Goal: Check status: Check status

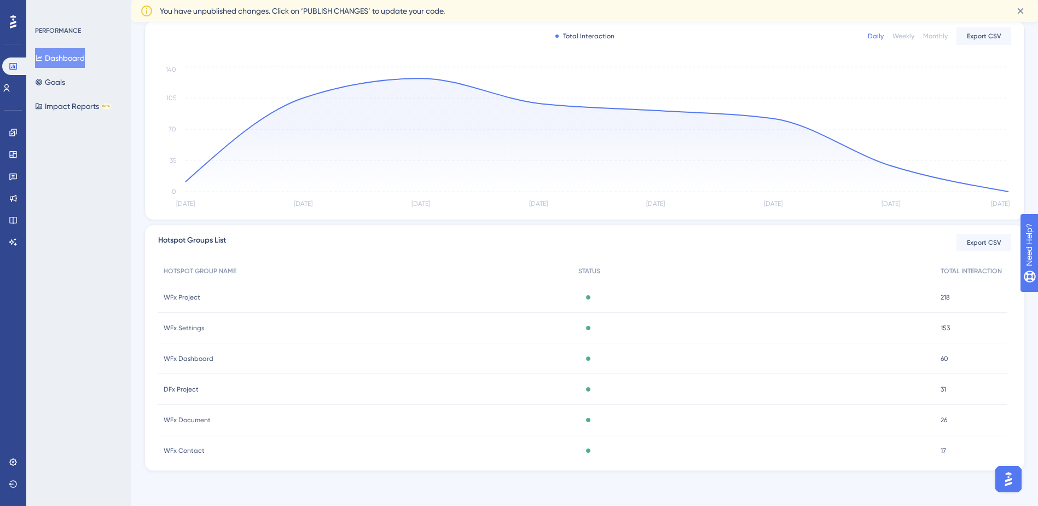
scroll to position [164, 0]
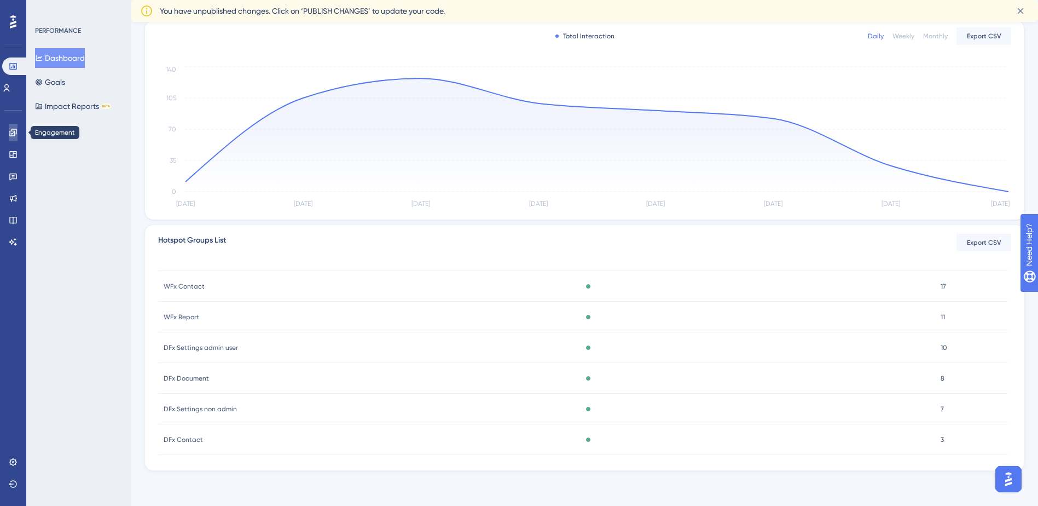
drag, startPoint x: 4, startPoint y: 132, endPoint x: 128, endPoint y: 1, distance: 180.0
click at [9, 132] on link at bounding box center [13, 133] width 9 height 18
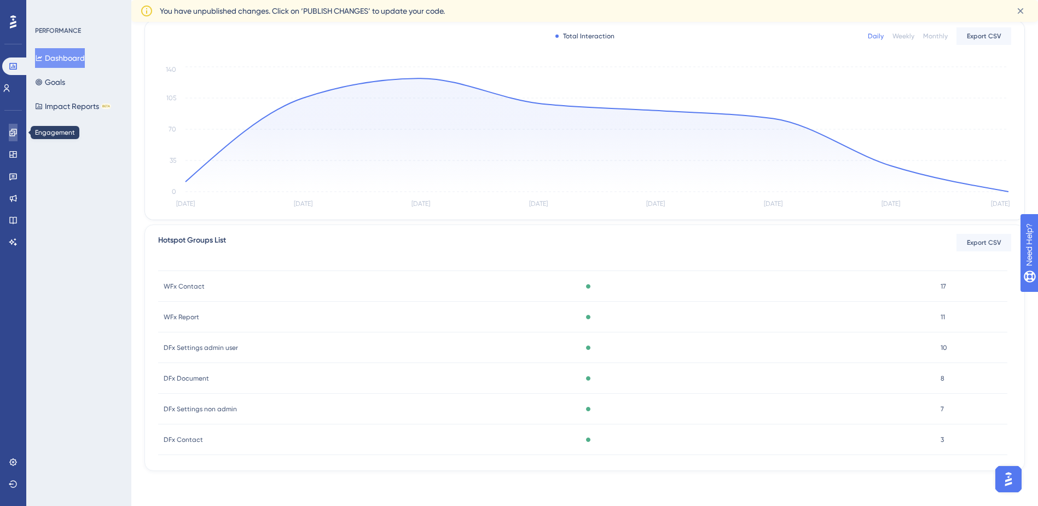
click at [14, 130] on icon at bounding box center [13, 132] width 9 height 9
click at [1019, 14] on icon at bounding box center [1020, 10] width 11 height 11
click at [765, 57] on div "Performance Users Engagement Widgets Feedback Product Updates Knowledge Base AI…" at bounding box center [584, 165] width 907 height 648
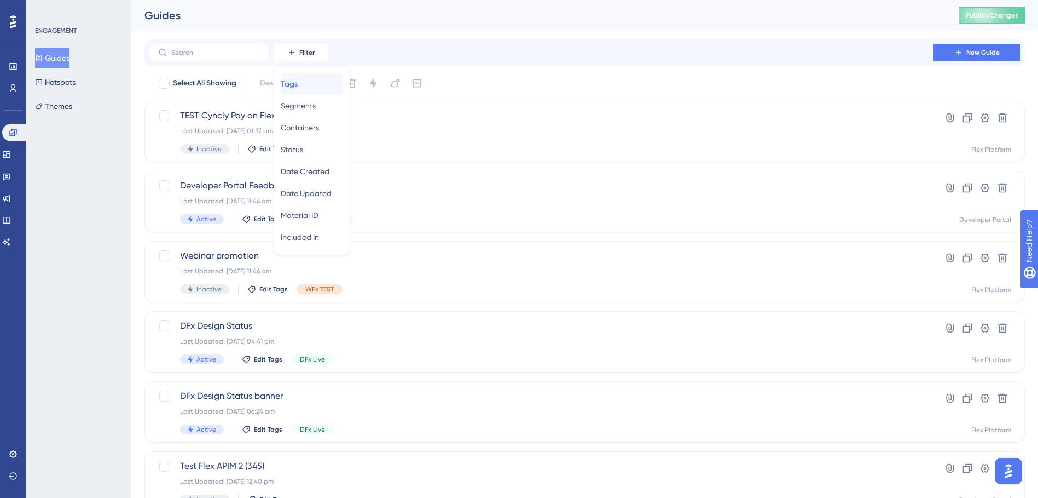
click at [313, 83] on div "Tags Tags" at bounding box center [312, 84] width 62 height 22
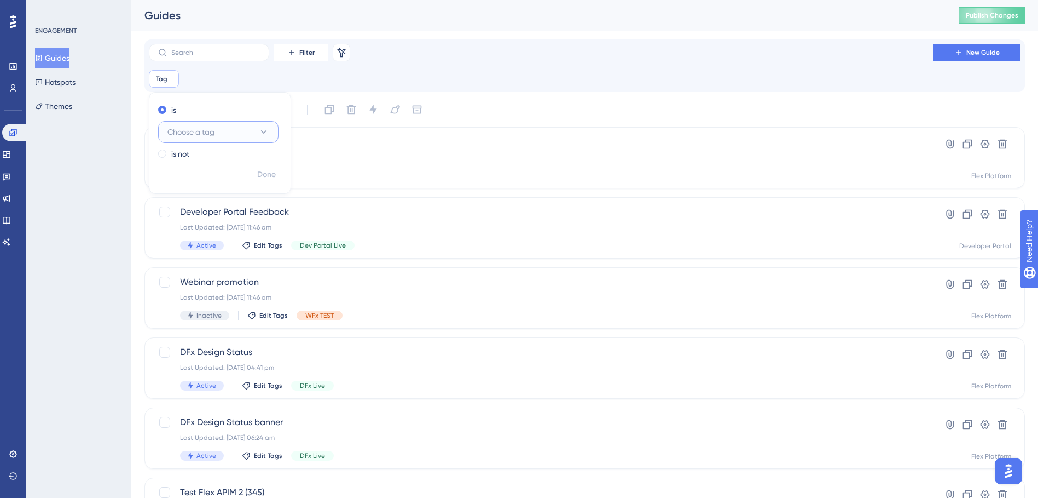
click at [209, 132] on span "Choose a tag" at bounding box center [190, 131] width 47 height 13
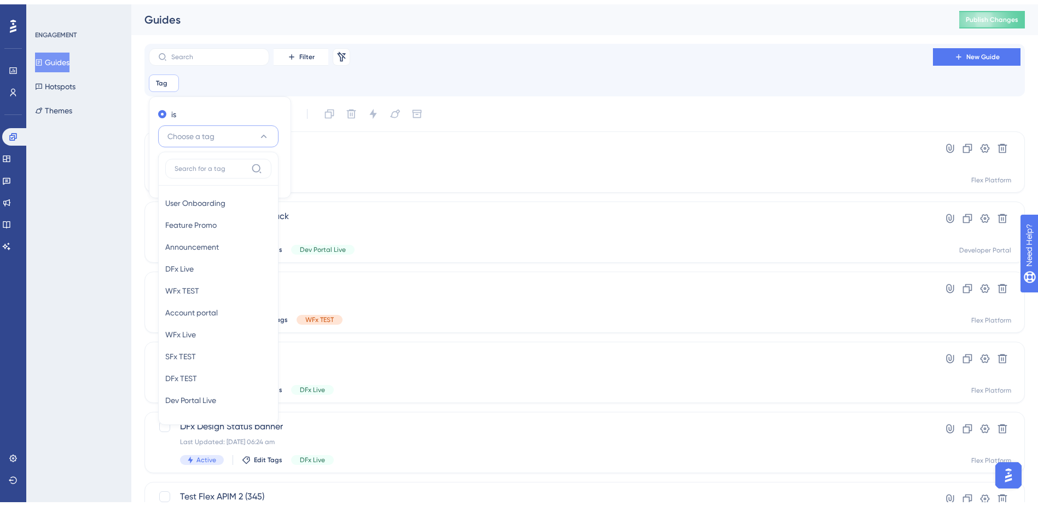
scroll to position [33, 0]
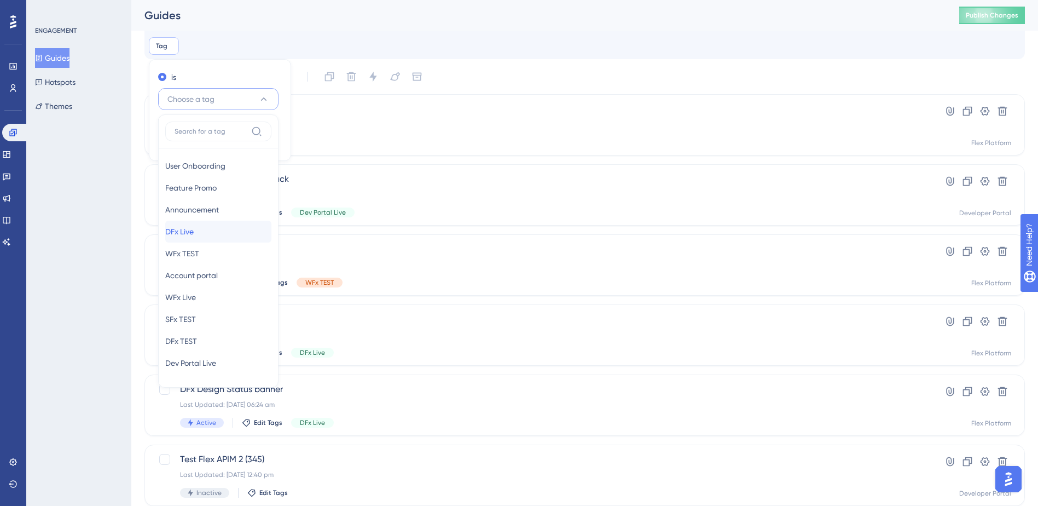
click at [220, 226] on div "DFx Live DFx Live" at bounding box center [218, 232] width 106 height 22
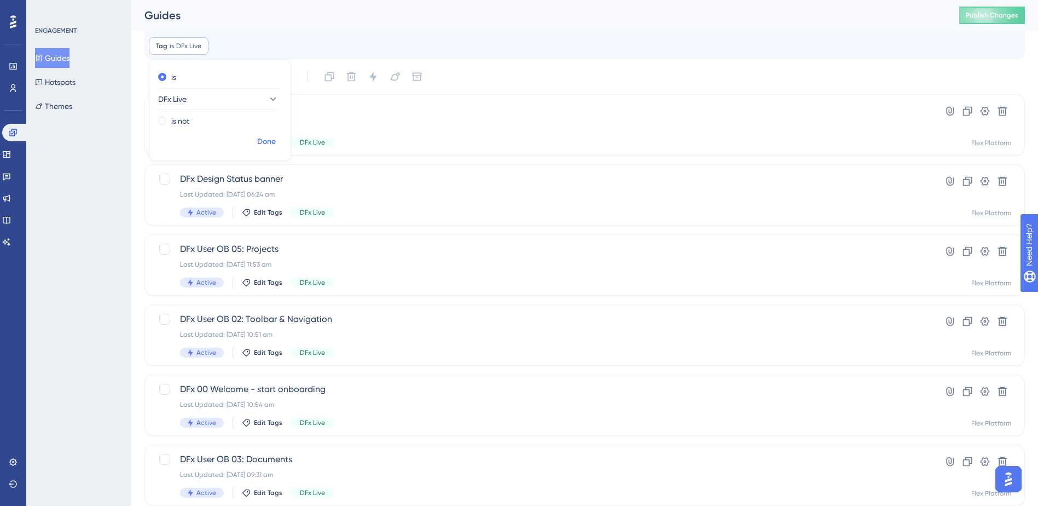
click at [274, 144] on span "Done" at bounding box center [266, 141] width 19 height 13
click at [383, 262] on div "Last Updated: [DATE] 11:53 am" at bounding box center [541, 264] width 722 height 9
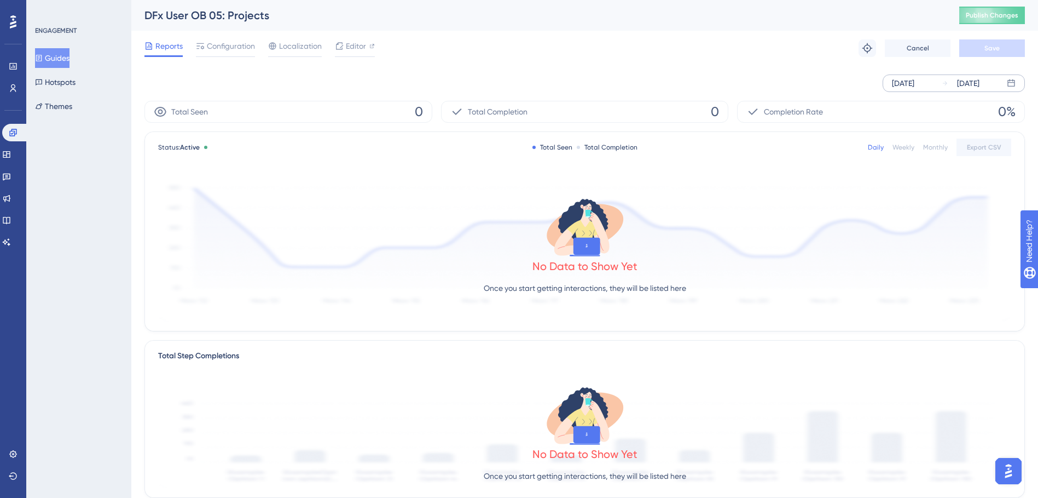
click at [915, 82] on div "[DATE]" at bounding box center [903, 83] width 22 height 13
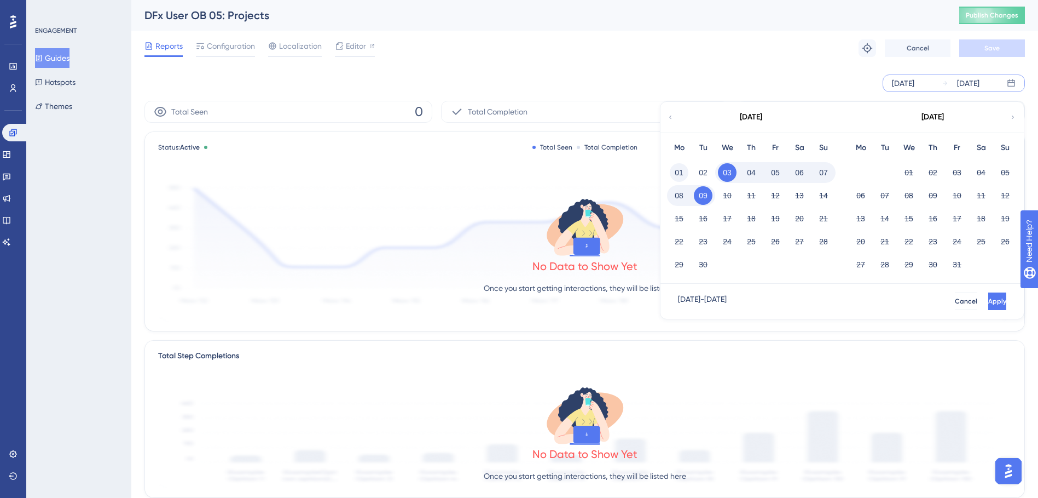
click at [680, 168] on button "01" at bounding box center [679, 172] width 19 height 19
click at [823, 170] on button "07" at bounding box center [823, 172] width 19 height 19
click at [987, 298] on span "Apply" at bounding box center [996, 301] width 18 height 9
